Goal: Task Accomplishment & Management: Manage account settings

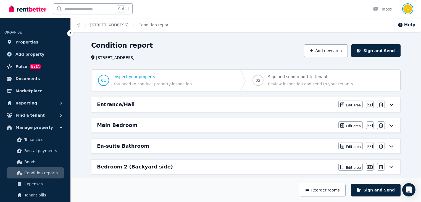
click at [410, 10] on img "button" at bounding box center [408, 8] width 9 height 9
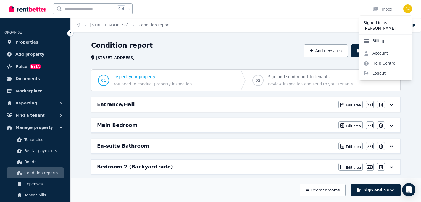
click at [377, 41] on link "Billing" at bounding box center [374, 41] width 30 height 10
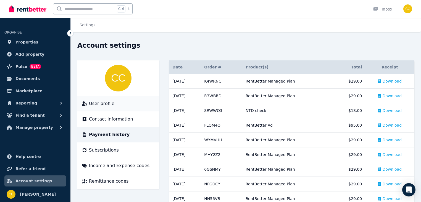
click at [104, 105] on span "User profile" at bounding box center [101, 103] width 25 height 7
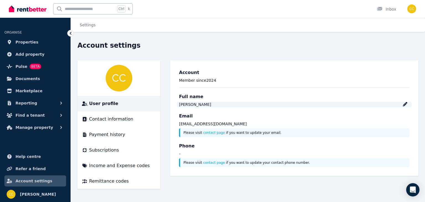
click at [406, 104] on icon at bounding box center [404, 104] width 4 height 4
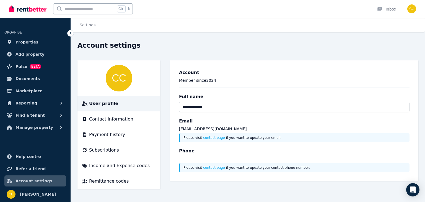
click at [311, 151] on div "Phone - Please visit contact page if you want to update your contact phone numb…" at bounding box center [294, 159] width 230 height 24
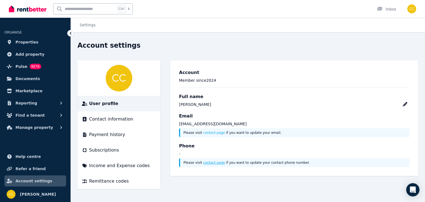
click at [216, 163] on link "contact page" at bounding box center [214, 162] width 22 height 4
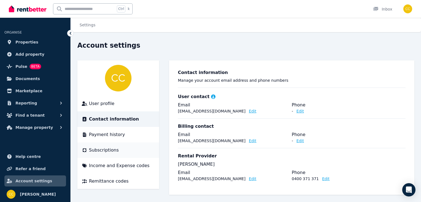
click at [103, 151] on span "Subscriptions" at bounding box center [104, 150] width 30 height 7
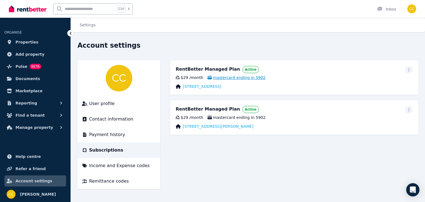
click at [248, 78] on span "mastercard ending in 5902" at bounding box center [236, 78] width 58 height 6
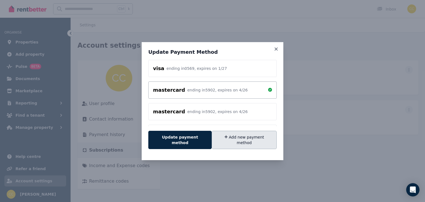
click at [251, 141] on button "Add new payment method" at bounding box center [243, 139] width 65 height 18
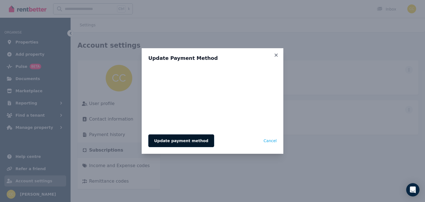
click at [179, 139] on button "Update payment method" at bounding box center [181, 140] width 66 height 13
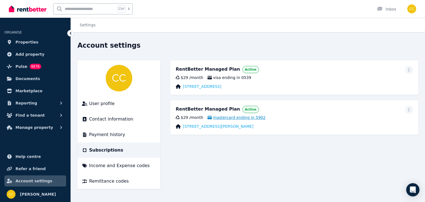
click at [249, 117] on span "mastercard ending in 5902" at bounding box center [236, 117] width 58 height 6
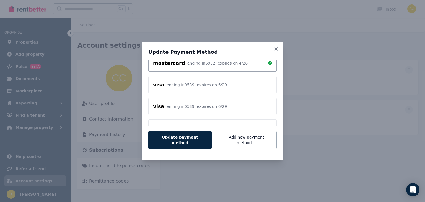
scroll to position [50, 0]
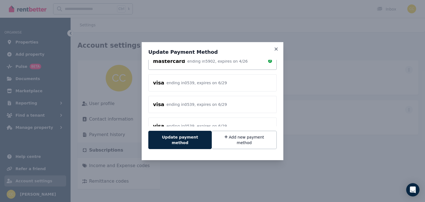
click at [251, 87] on div "visa ending in 0539 , expires on 6 / 29" at bounding box center [212, 83] width 119 height 8
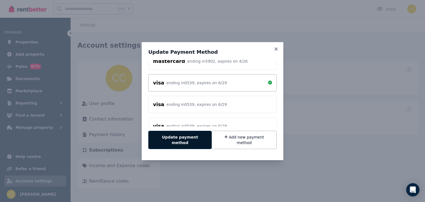
click at [190, 138] on button "Update payment method" at bounding box center [179, 139] width 63 height 18
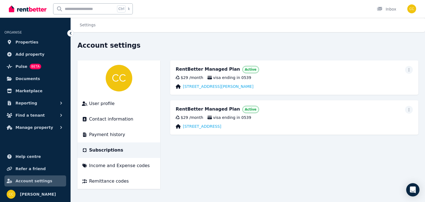
click at [320, 162] on main "RentBetter Managed Plan Active $29 / month visa ending in 0539 [STREET_ADDRESS]…" at bounding box center [294, 124] width 248 height 128
click at [117, 134] on span "Payment history" at bounding box center [107, 134] width 36 height 7
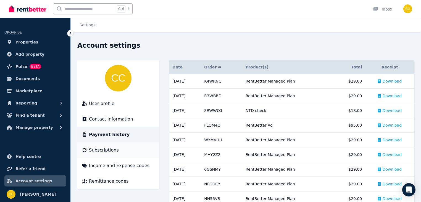
click at [114, 148] on span "Subscriptions" at bounding box center [104, 150] width 30 height 7
